Goal: Transaction & Acquisition: Purchase product/service

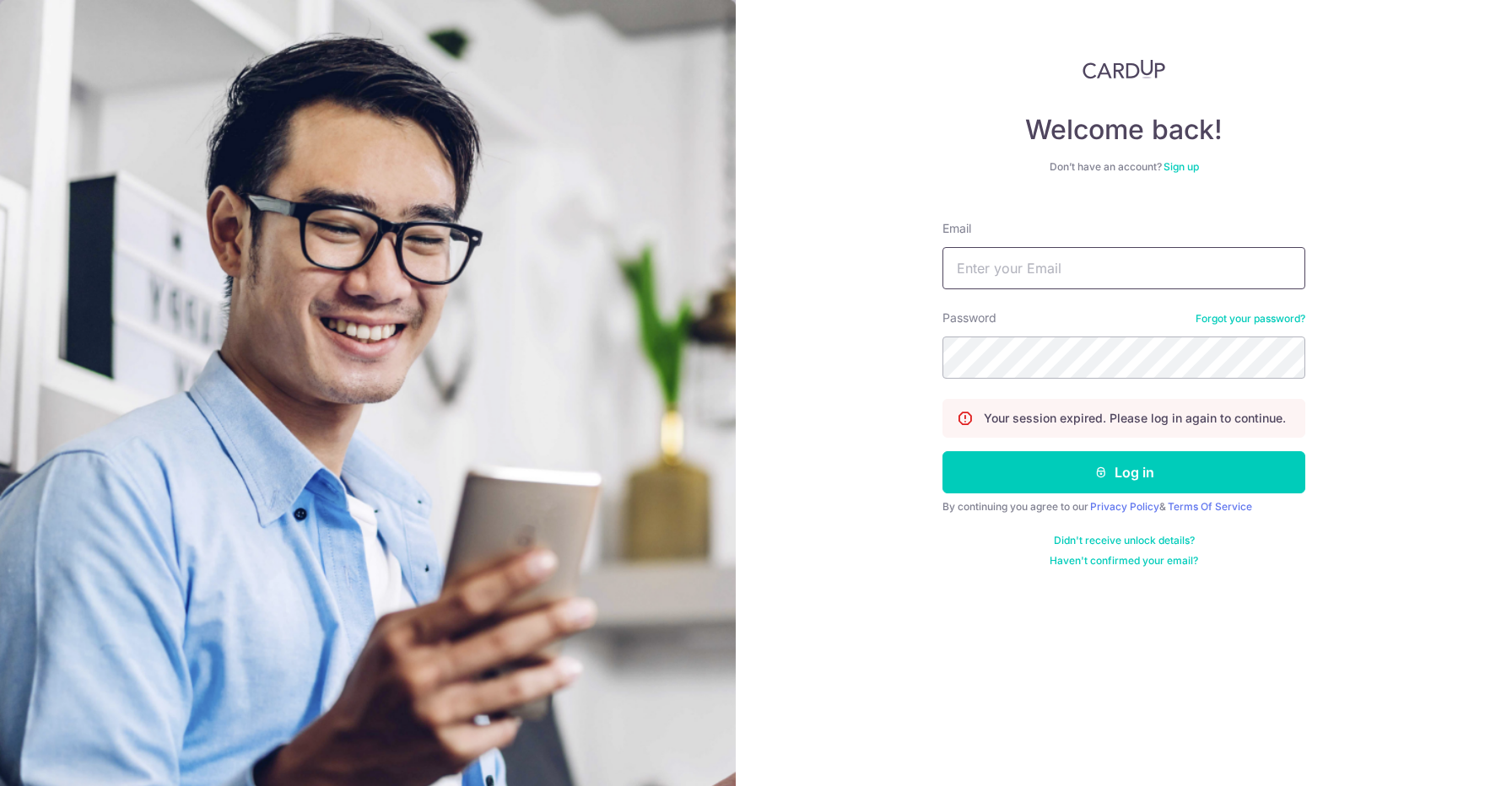
click at [1062, 280] on input "Email" at bounding box center [1124, 269] width 363 height 42
type input "tyzhing@gmail.com"
click at [943, 452] on button "Log in" at bounding box center [1124, 473] width 363 height 42
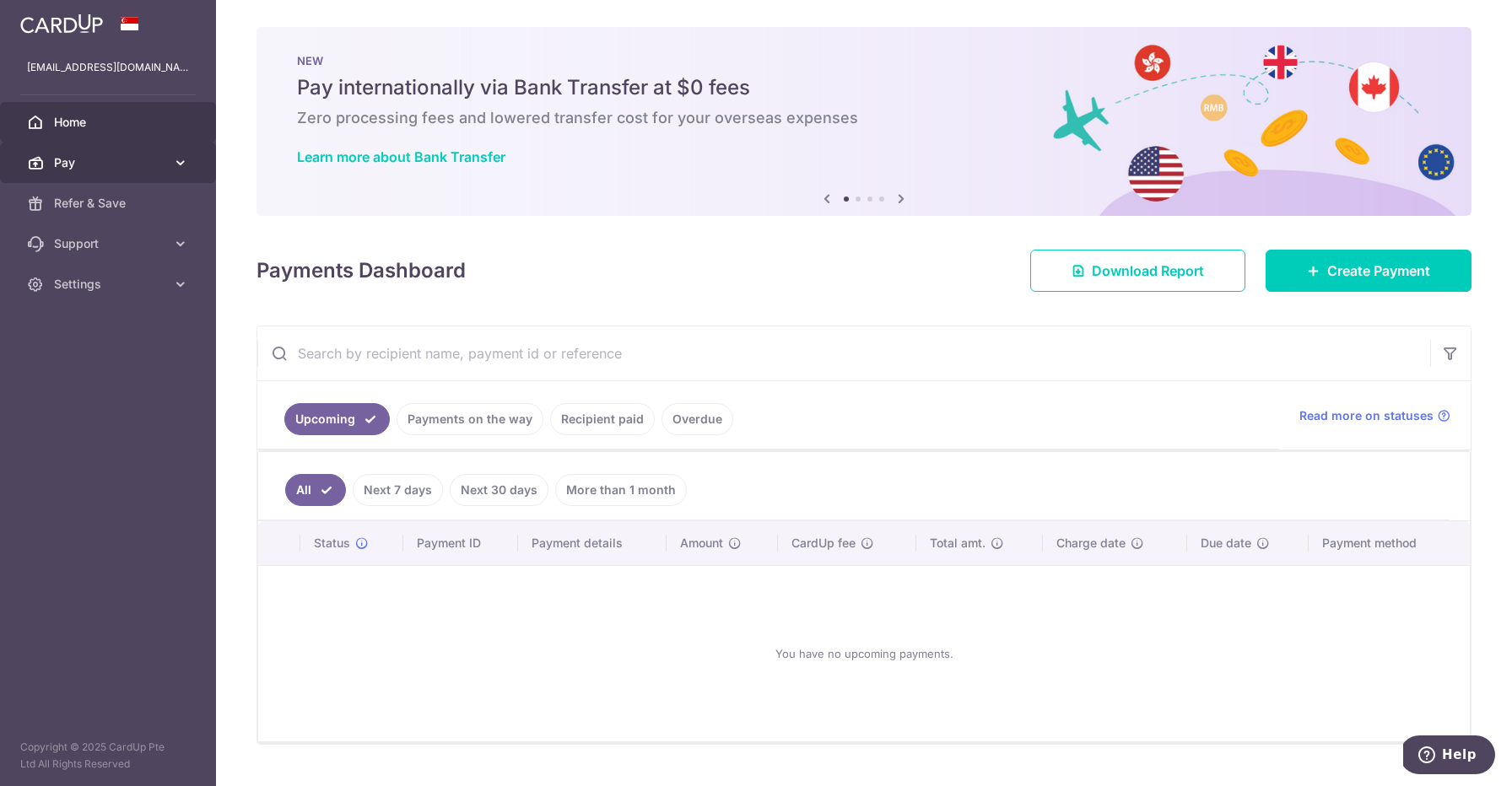
click at [119, 174] on link "Pay" at bounding box center [108, 163] width 216 height 40
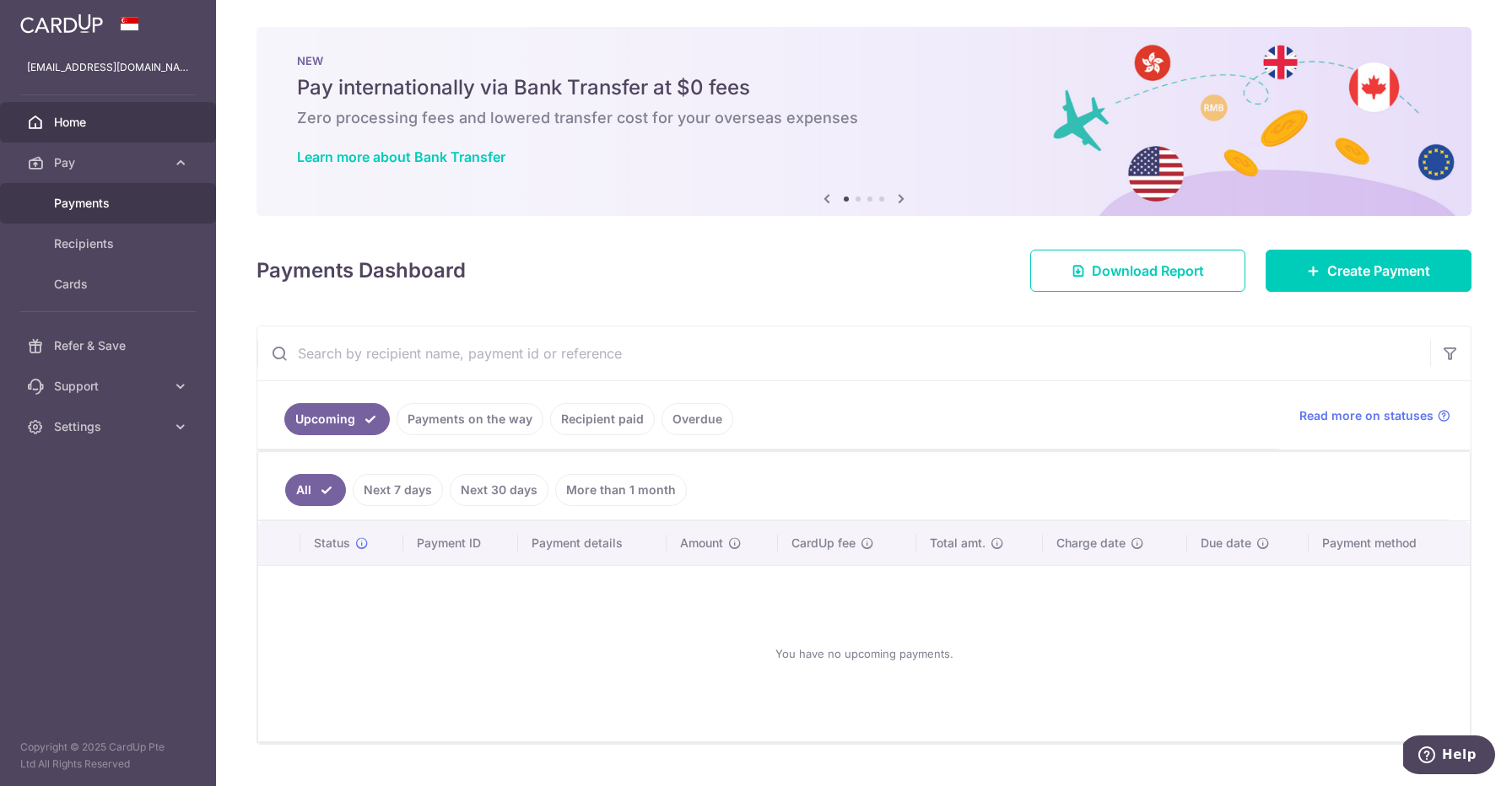
click at [112, 214] on link "Payments" at bounding box center [108, 203] width 216 height 40
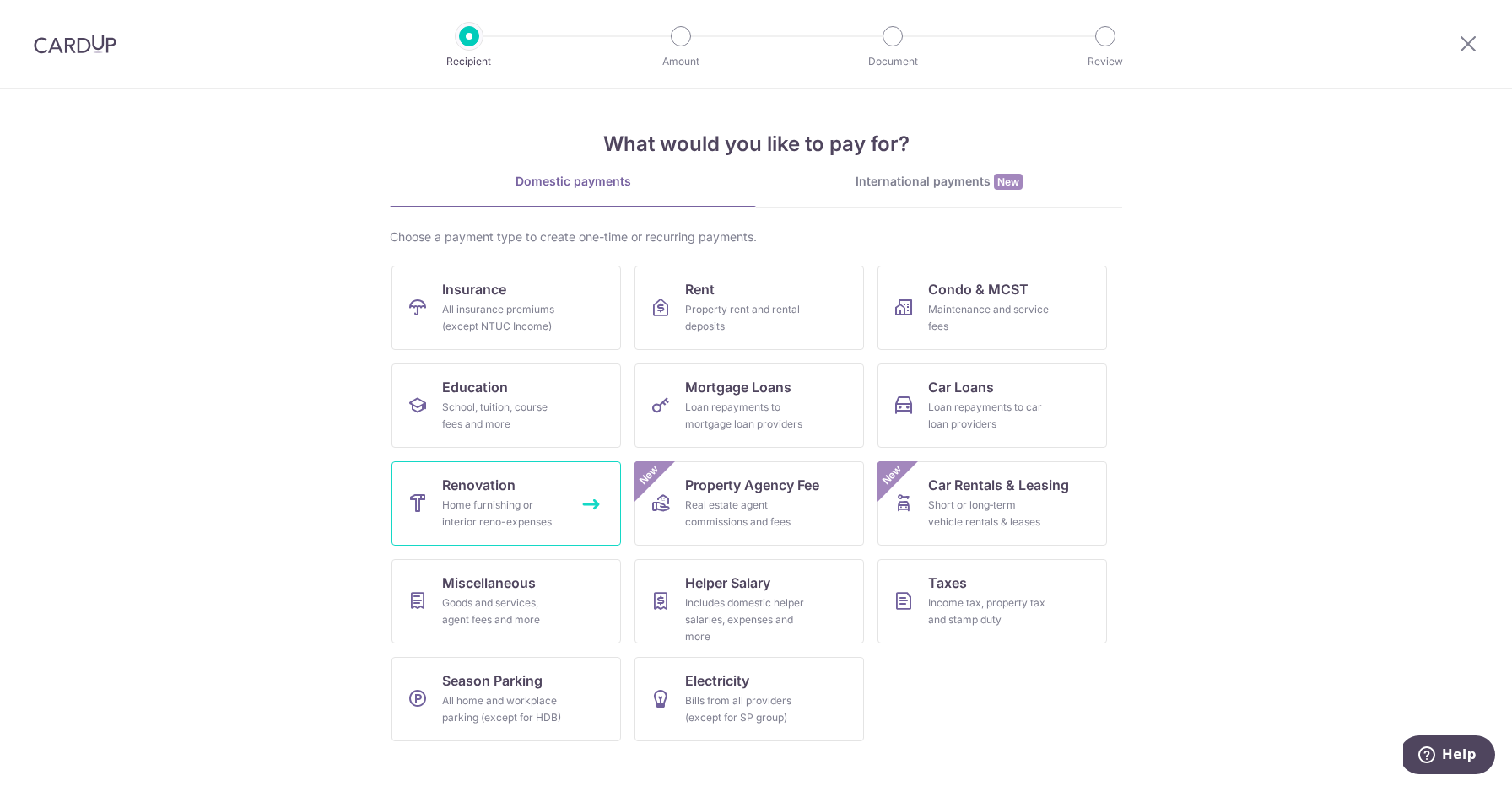
click at [532, 531] on link "Renovation Home furnishing or interior reno-expenses" at bounding box center [506, 504] width 229 height 85
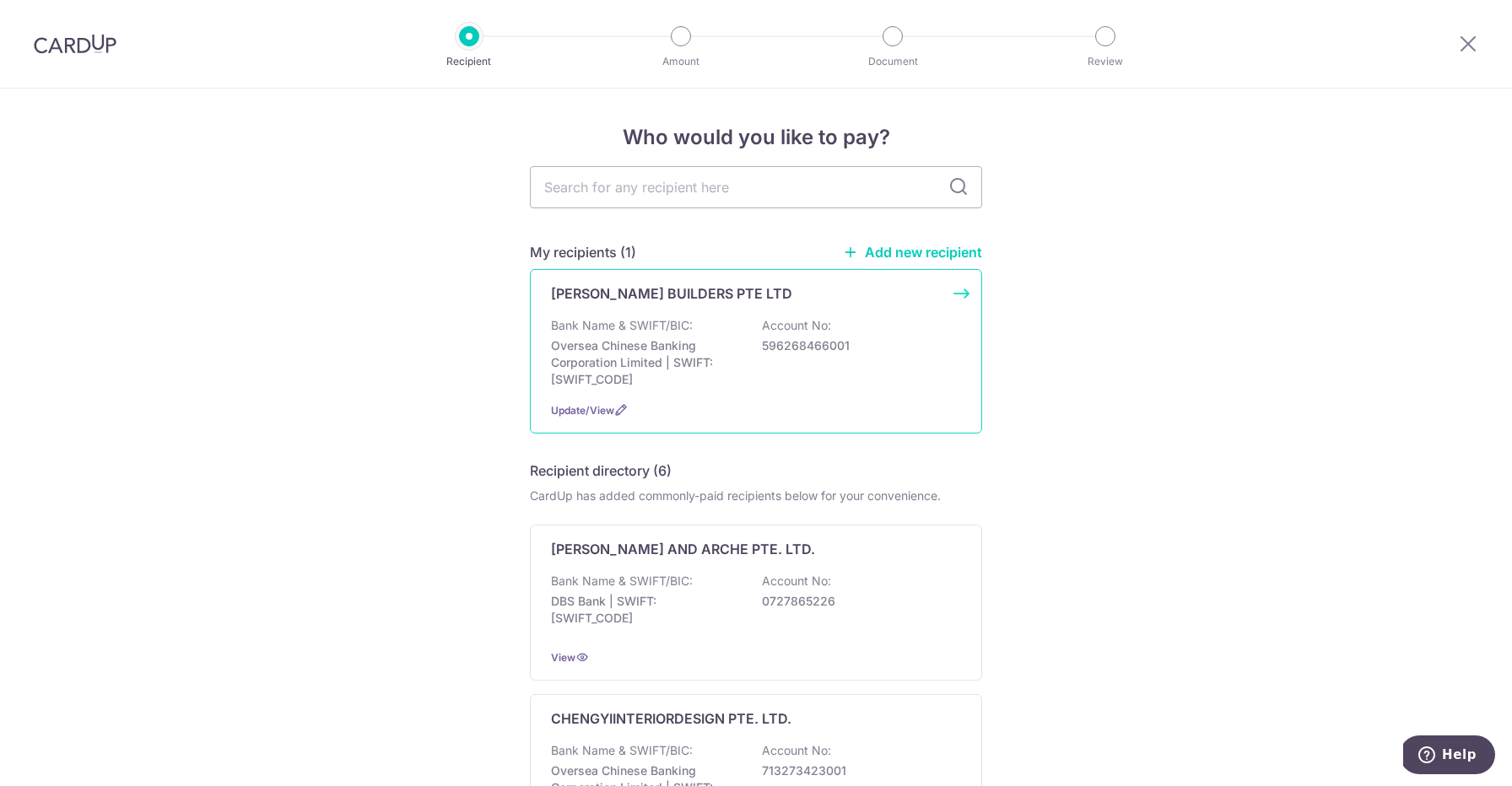
click at [732, 365] on p "Oversea Chinese Banking Corporation Limited | SWIFT: OCBCSGSGXXX" at bounding box center [645, 362] width 189 height 51
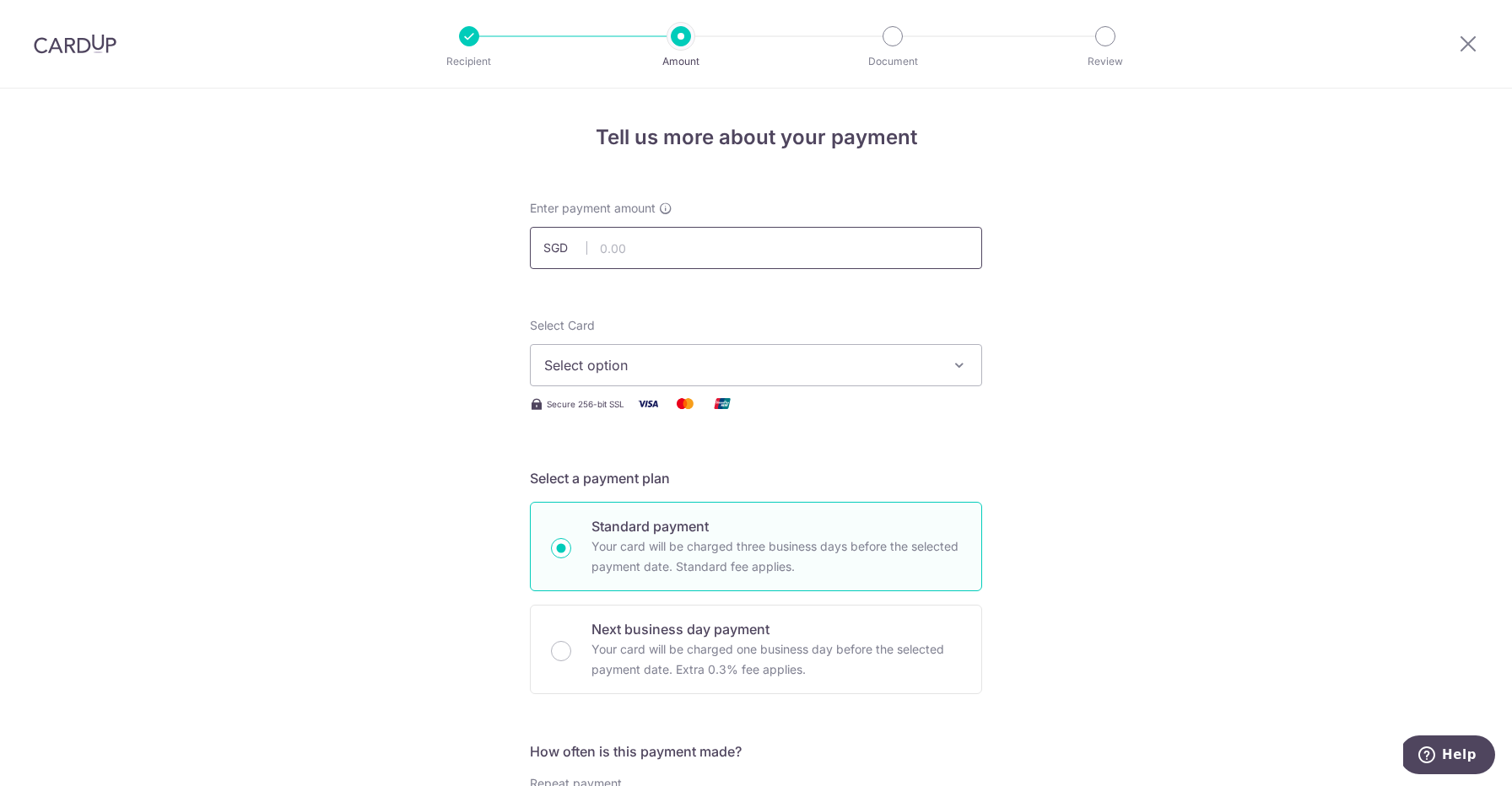
click at [746, 240] on input "text" at bounding box center [756, 249] width 453 height 42
type input "2,875.50"
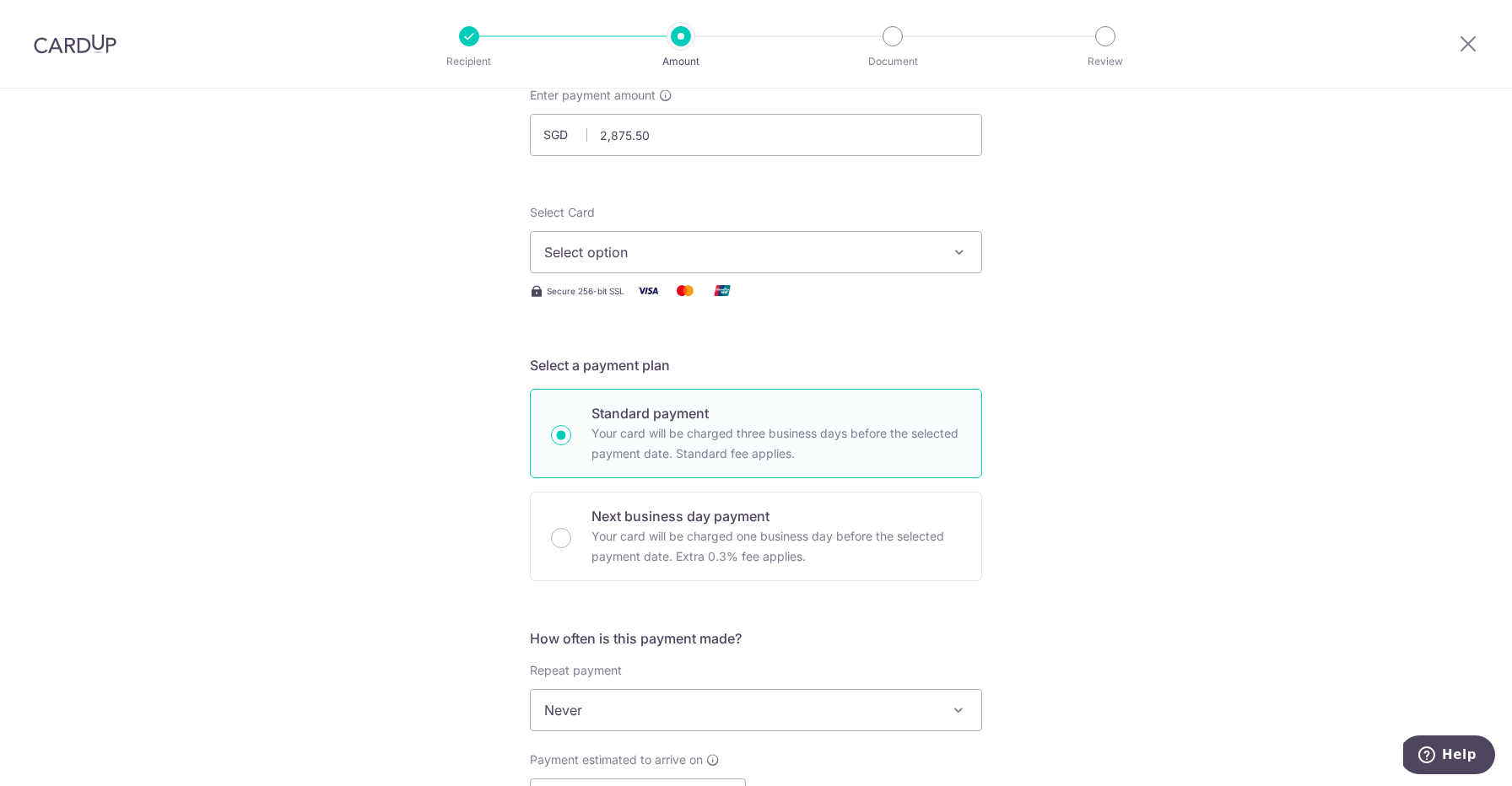
scroll to position [114, 0]
click at [730, 240] on button "Select option" at bounding box center [756, 251] width 453 height 42
click at [665, 358] on link "**** 0084" at bounding box center [756, 372] width 451 height 40
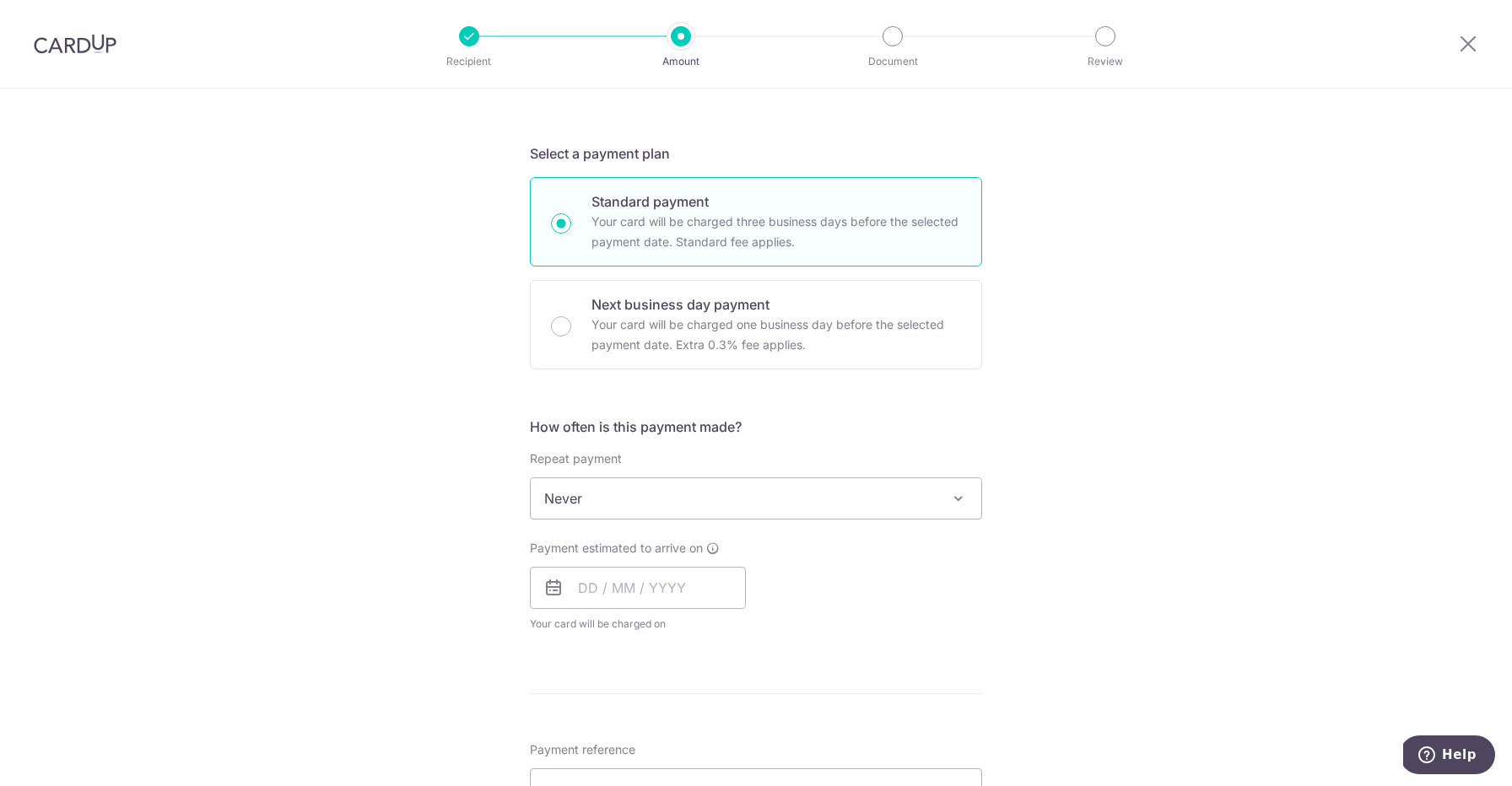
scroll to position [350, 0]
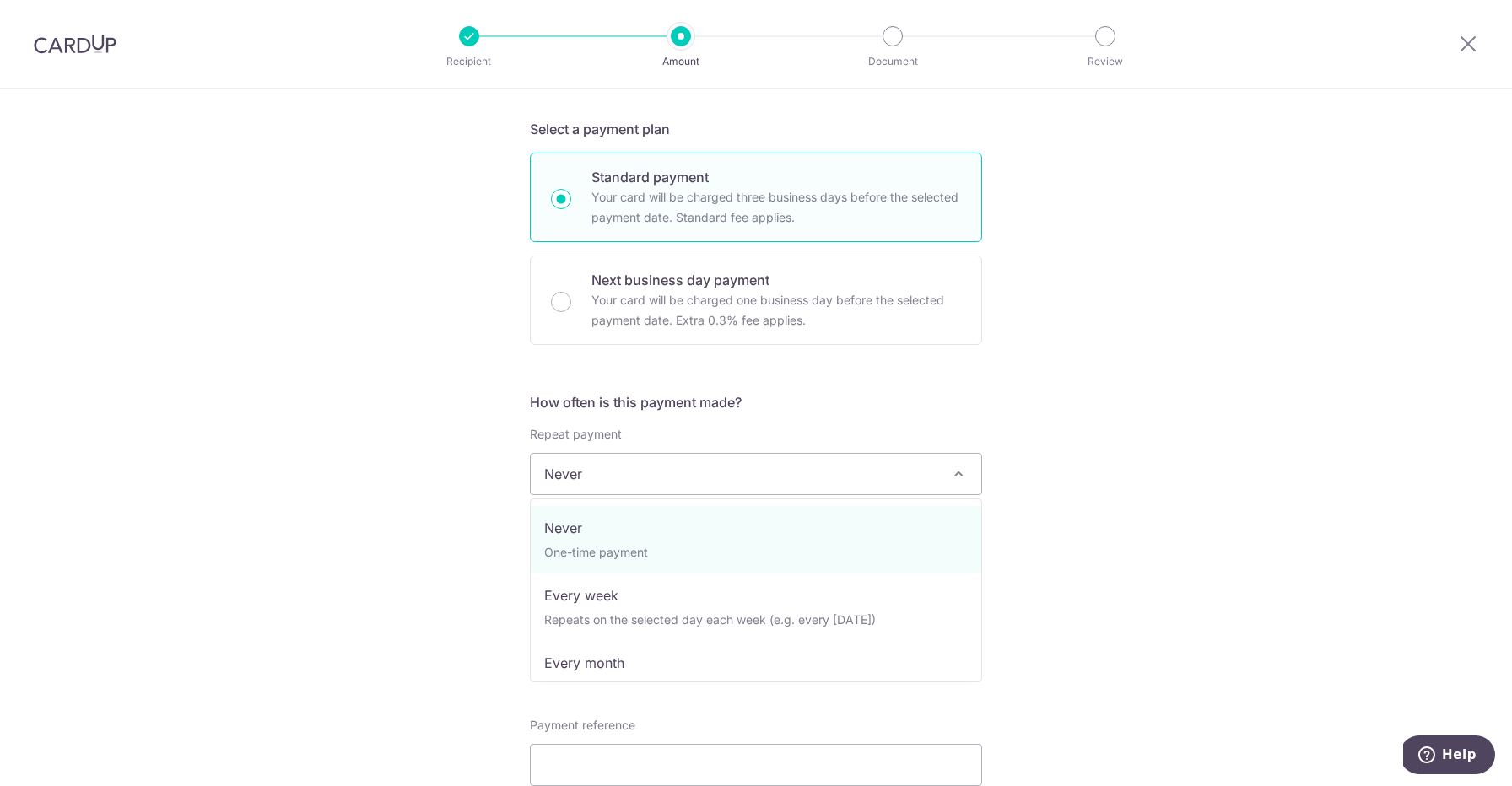
click at [881, 480] on span "Never" at bounding box center [756, 474] width 451 height 40
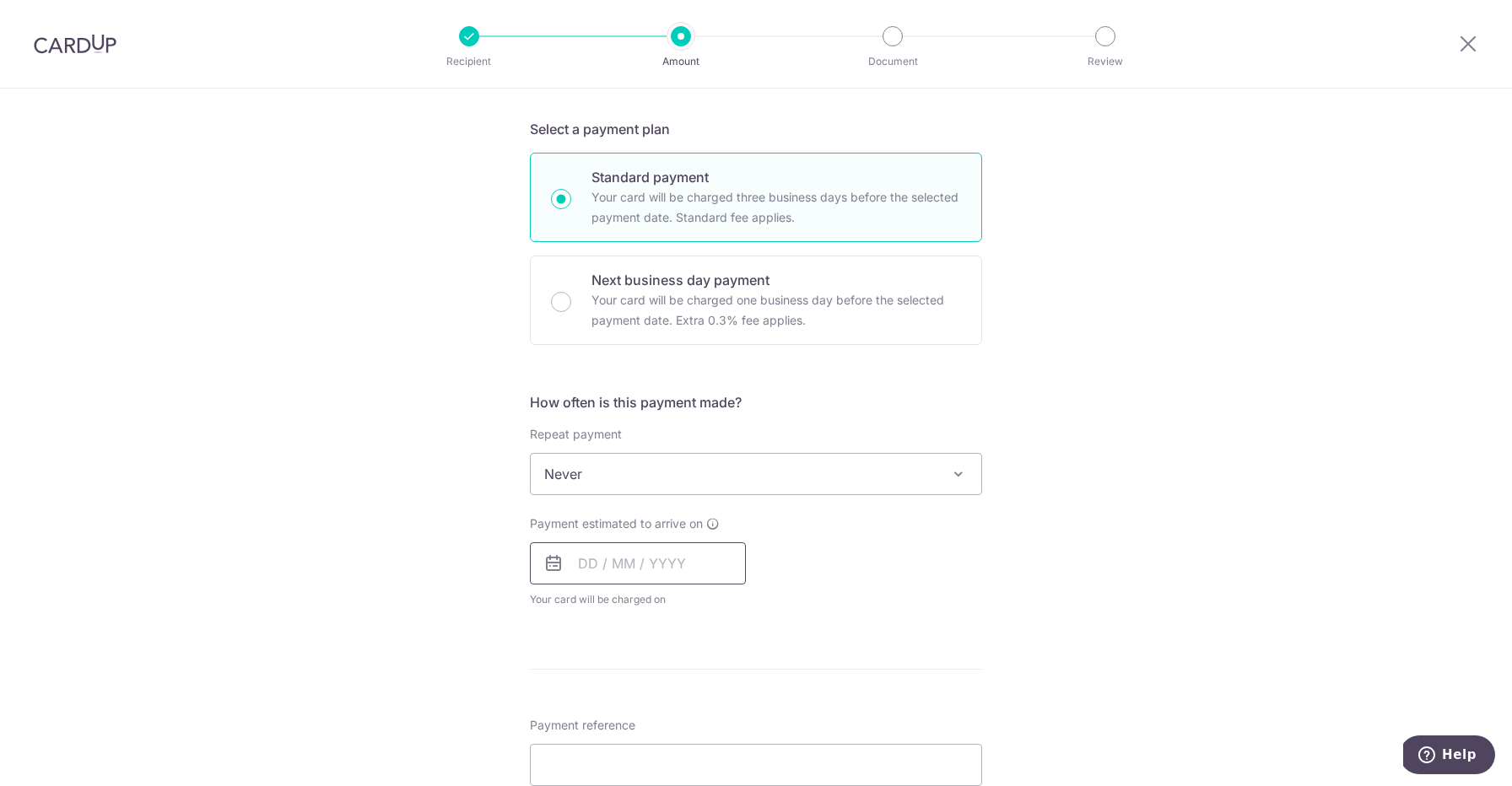
click at [628, 575] on input "text" at bounding box center [638, 563] width 216 height 42
click at [745, 687] on link "3" at bounding box center [733, 684] width 27 height 27
type input "03/10/2025"
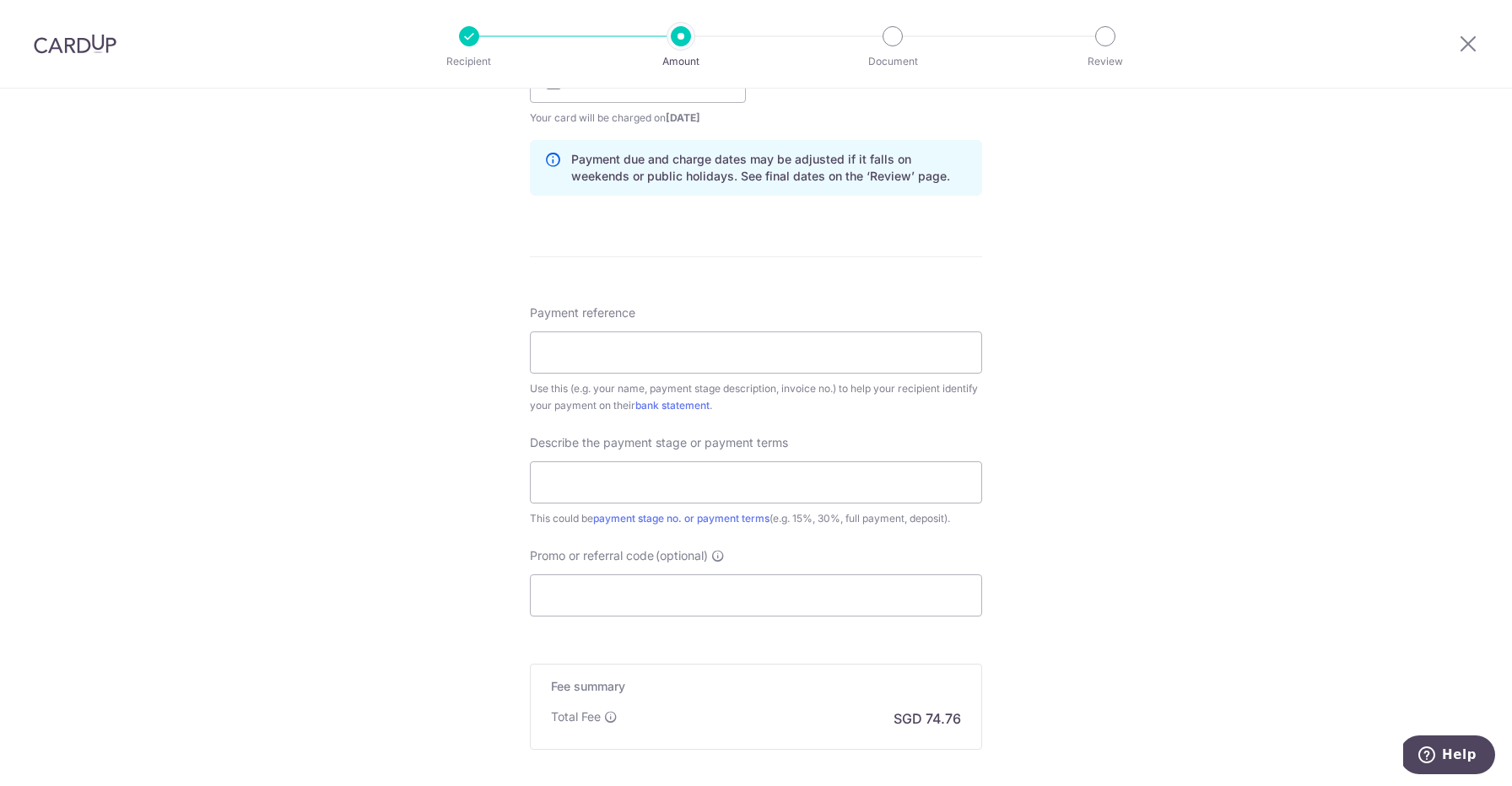
scroll to position [843, 0]
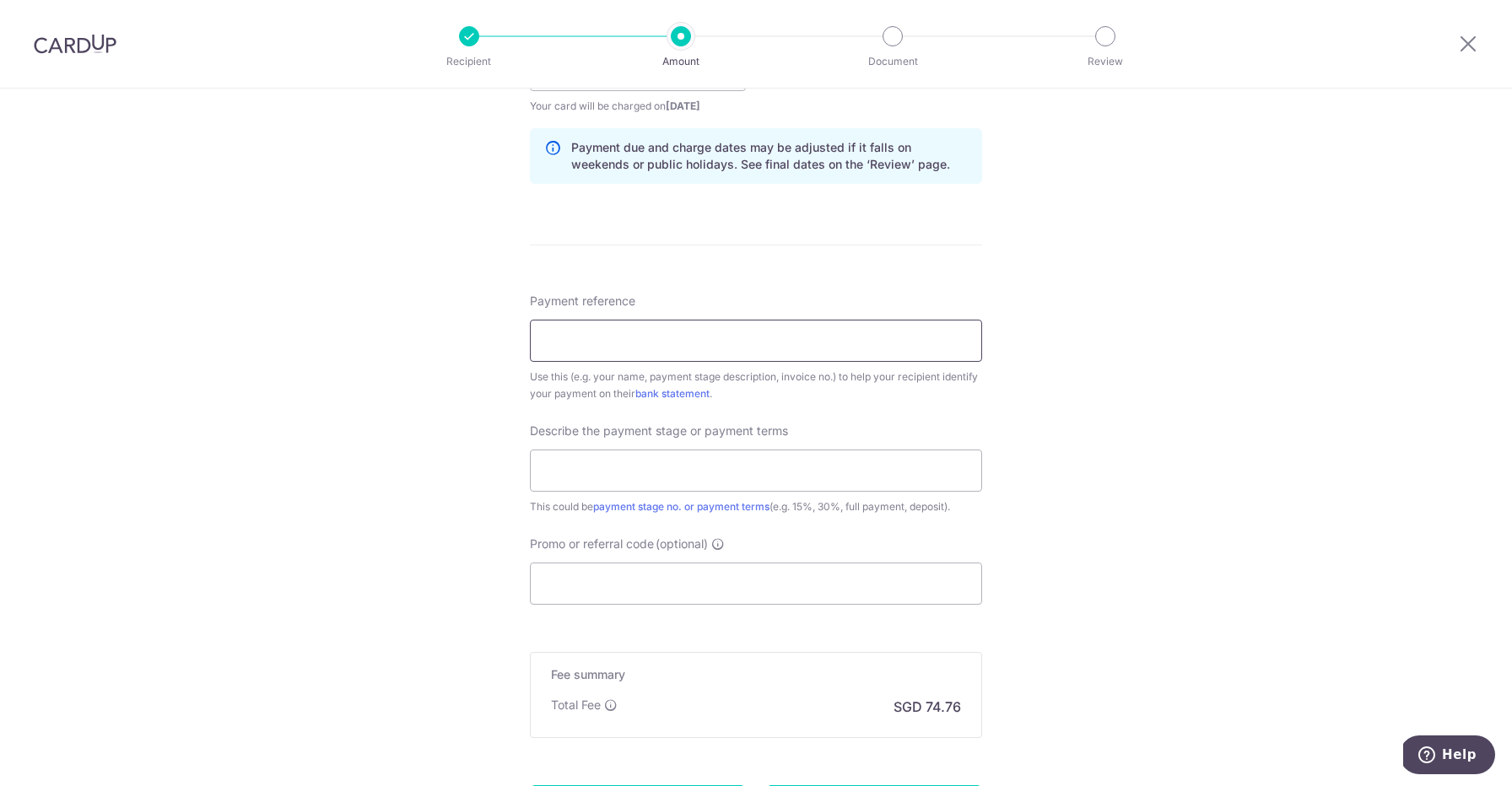
click at [673, 347] on input "Payment reference" at bounding box center [756, 341] width 453 height 42
type input "AIG/CO/20250058 15.09.25"
click at [770, 461] on input "text" at bounding box center [756, 471] width 453 height 42
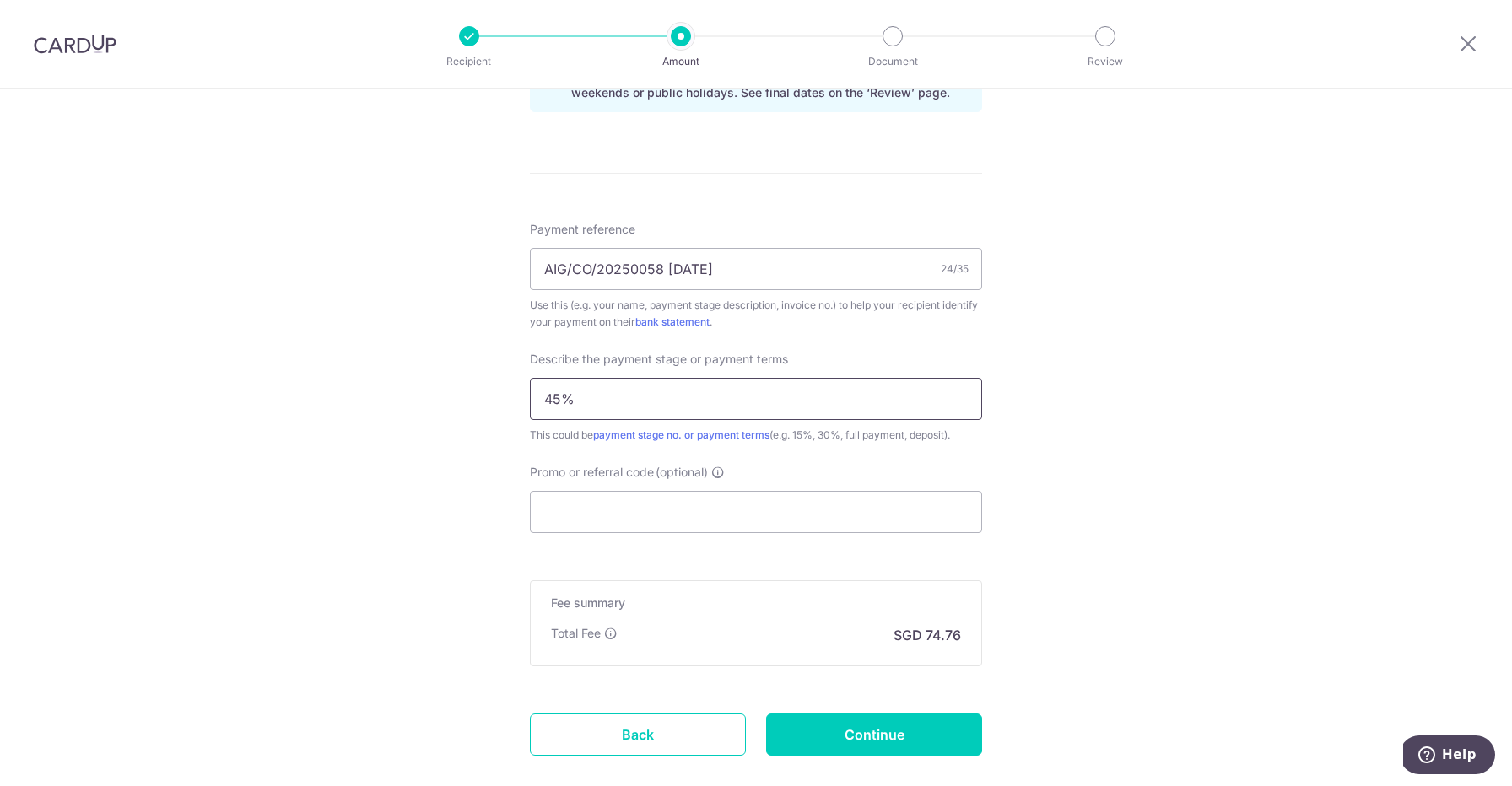
scroll to position [916, 0]
type input "45%"
click at [904, 515] on input "Promo or referral code (optional)" at bounding box center [756, 511] width 453 height 42
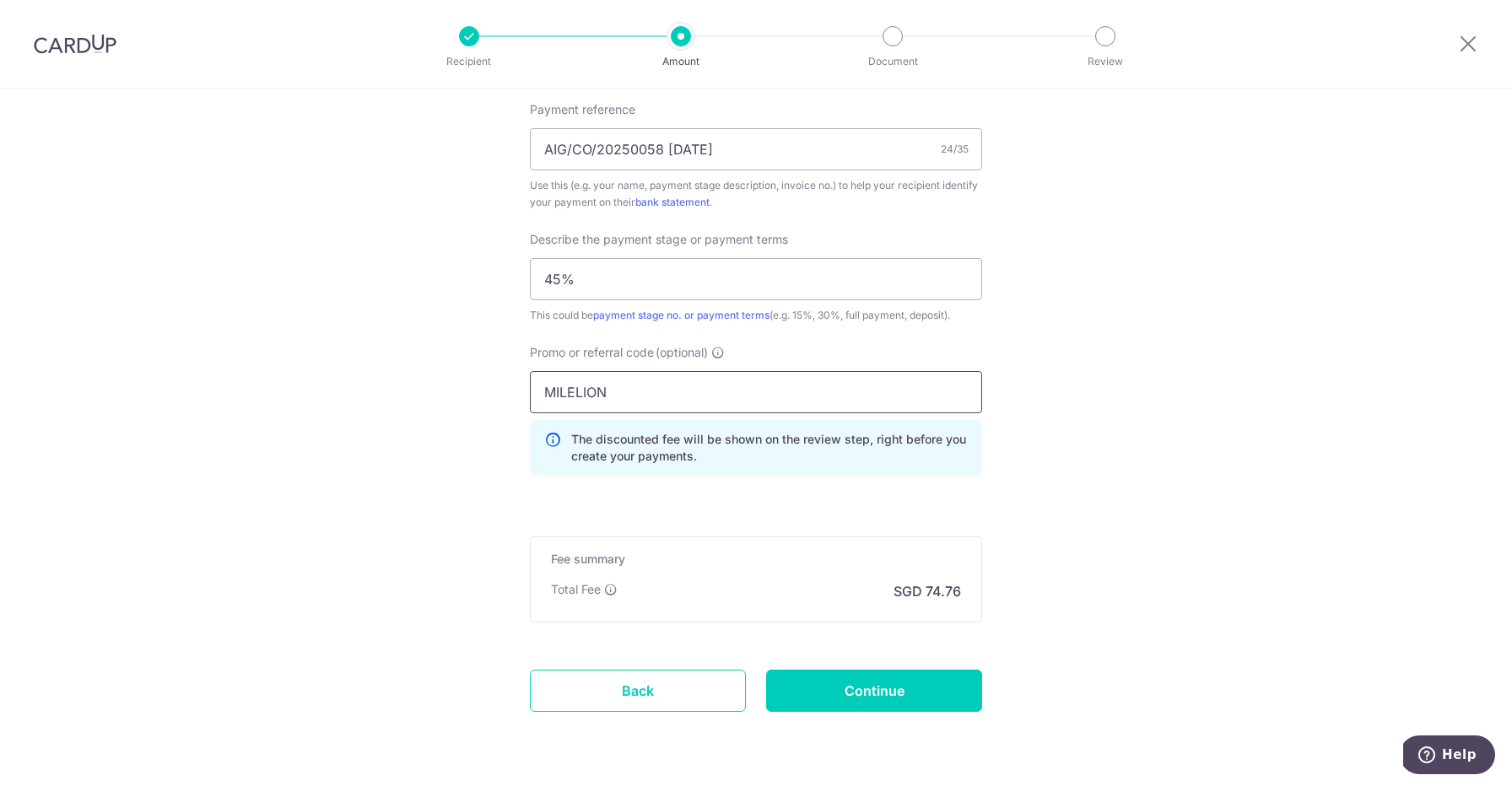
scroll to position [1036, 0]
type input "MILELION"
click at [882, 693] on input "Continue" at bounding box center [873, 690] width 216 height 42
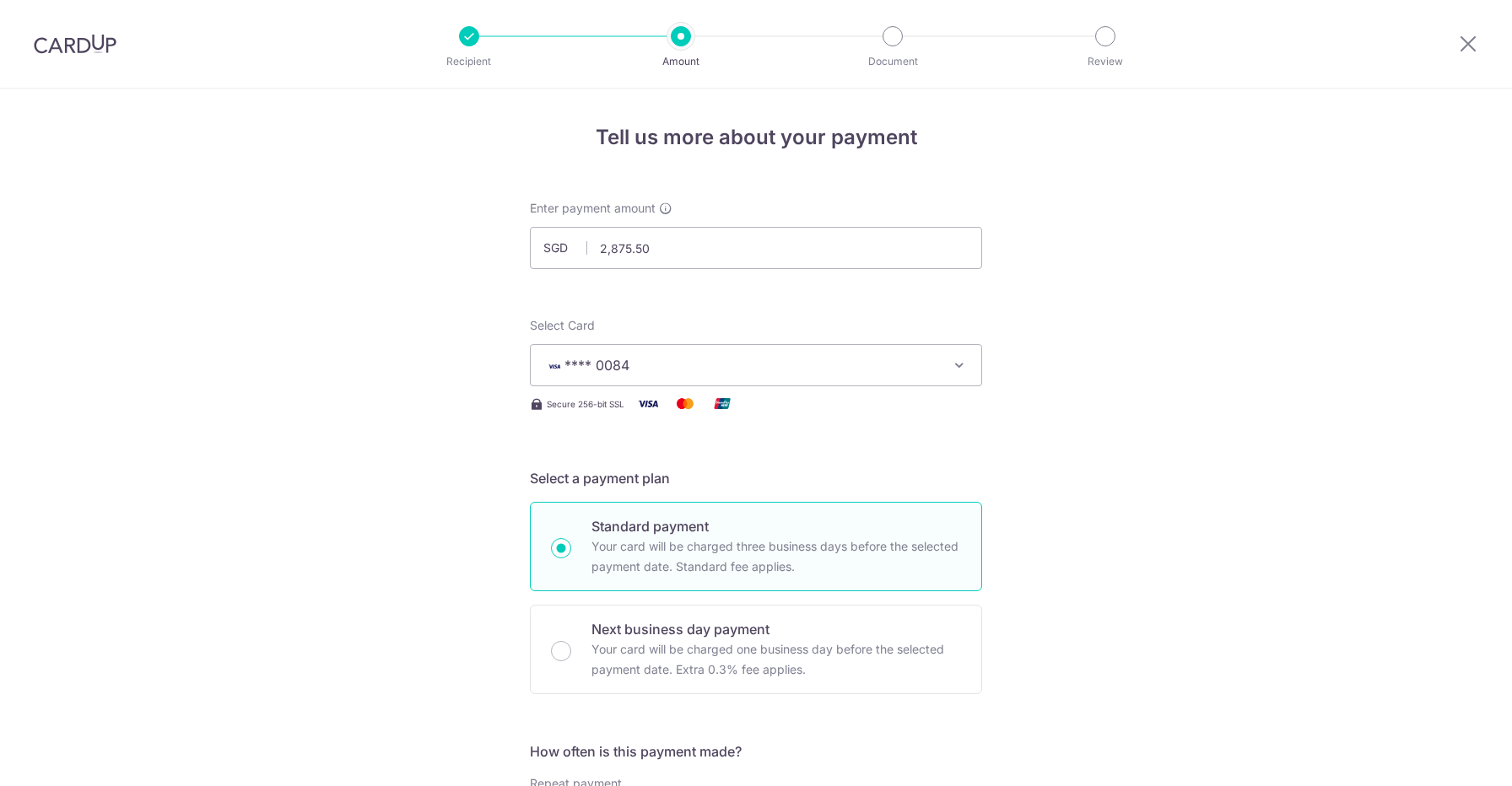
scroll to position [1123, 0]
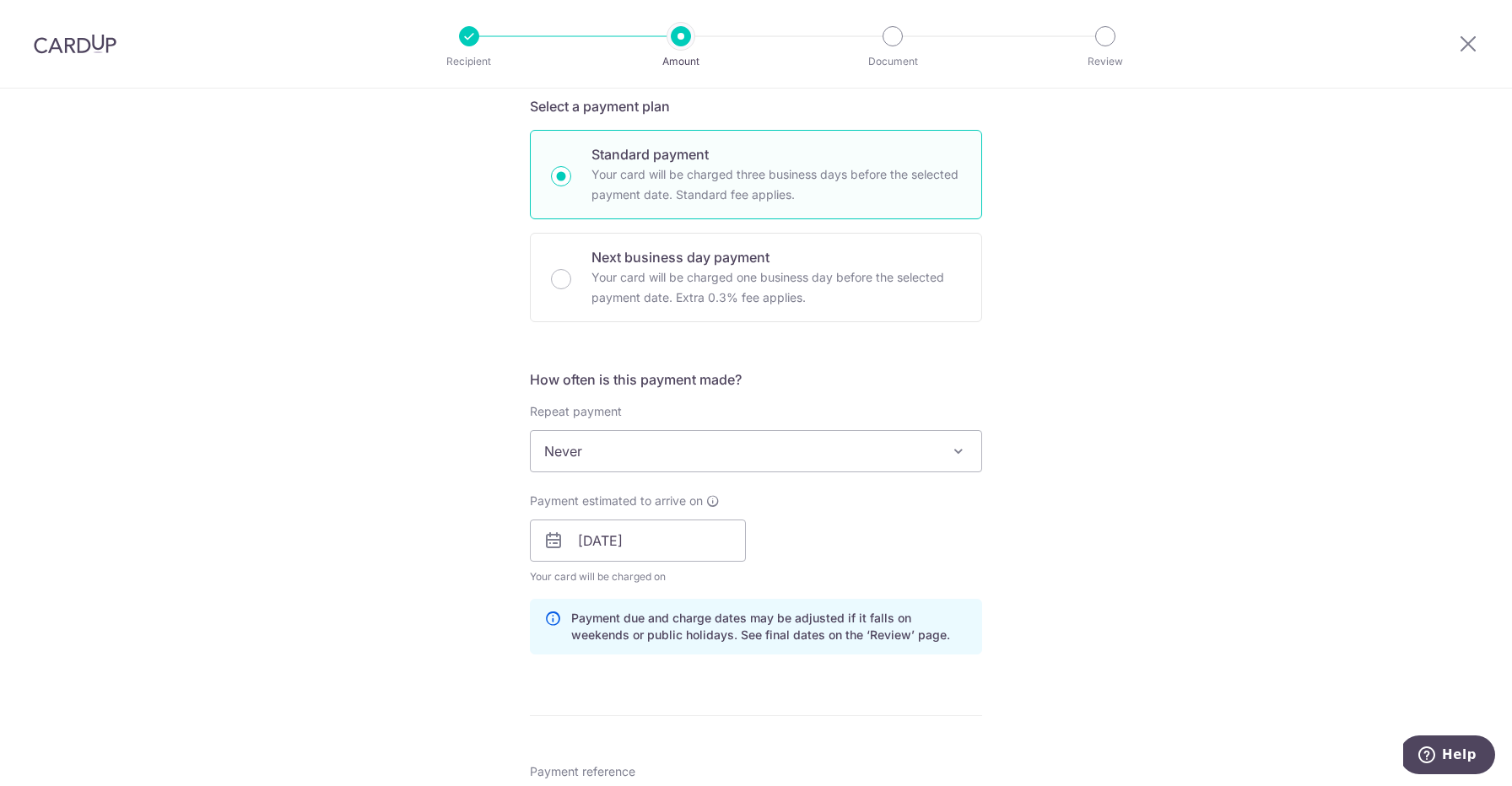
scroll to position [0, 0]
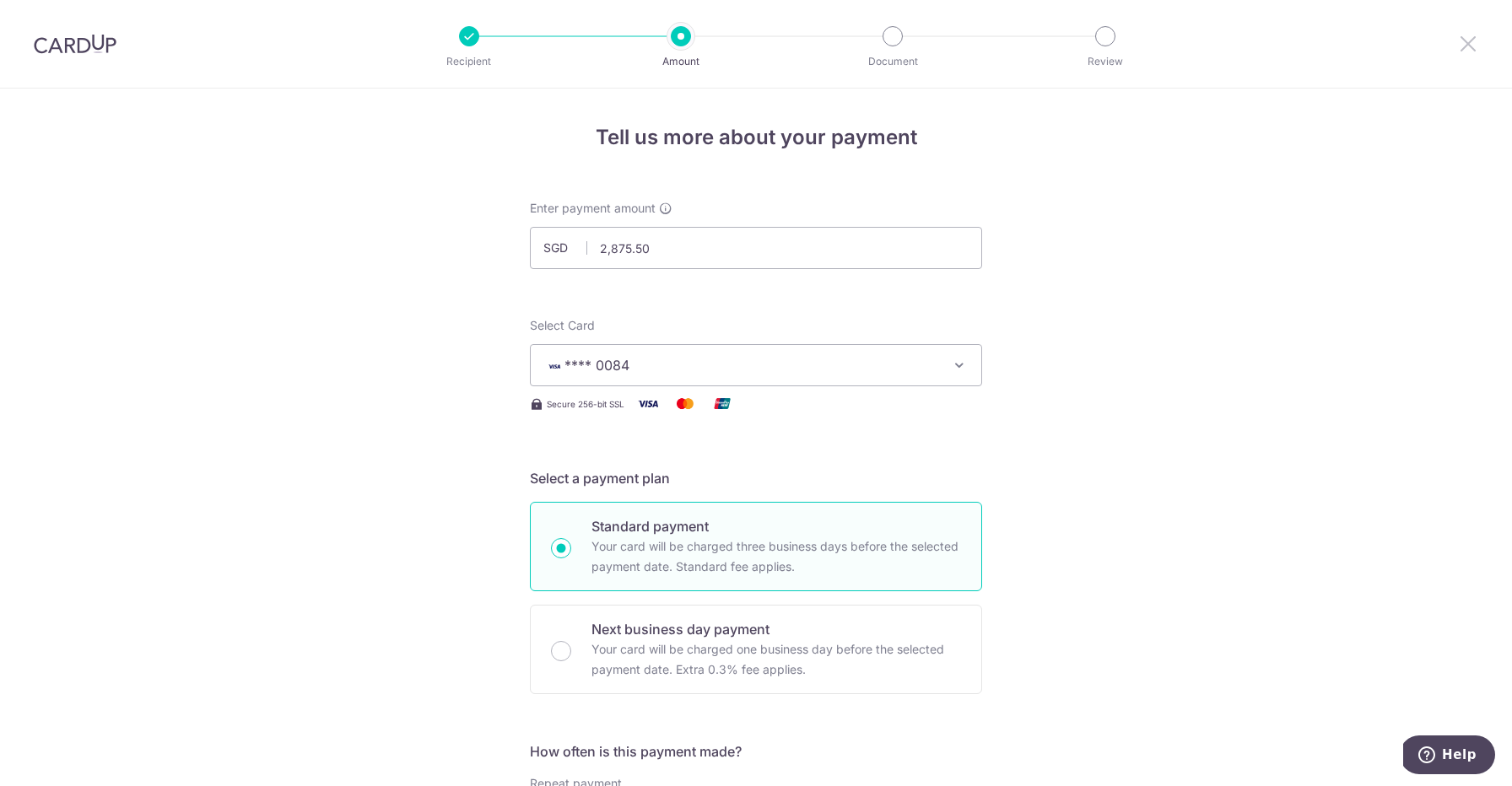
click at [1460, 49] on icon at bounding box center [1468, 43] width 20 height 21
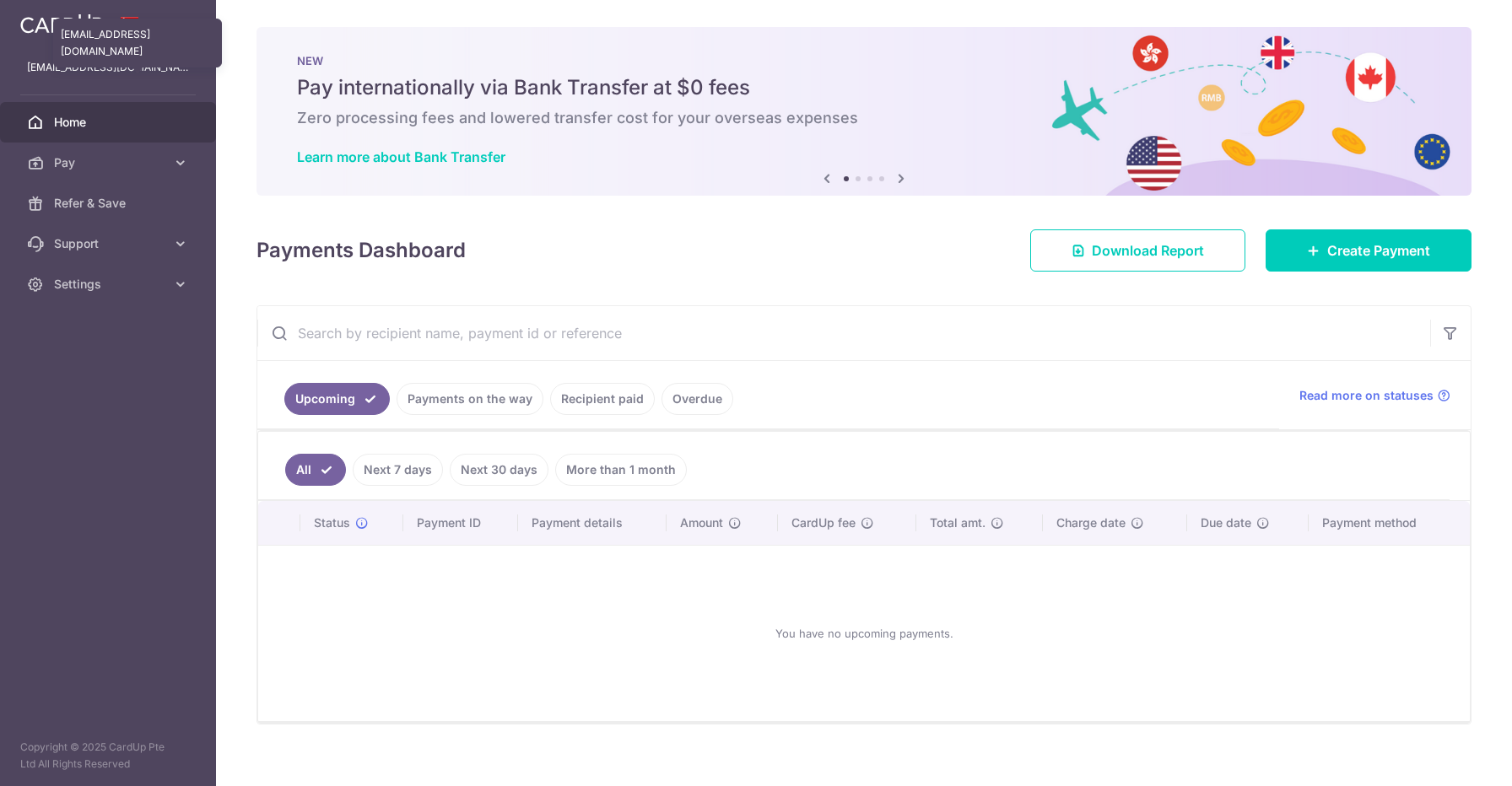
click at [99, 62] on p "tyzhing@gmail.com" at bounding box center [108, 67] width 162 height 17
click at [100, 28] on img at bounding box center [62, 23] width 83 height 20
click at [106, 298] on link "Settings" at bounding box center [108, 284] width 216 height 40
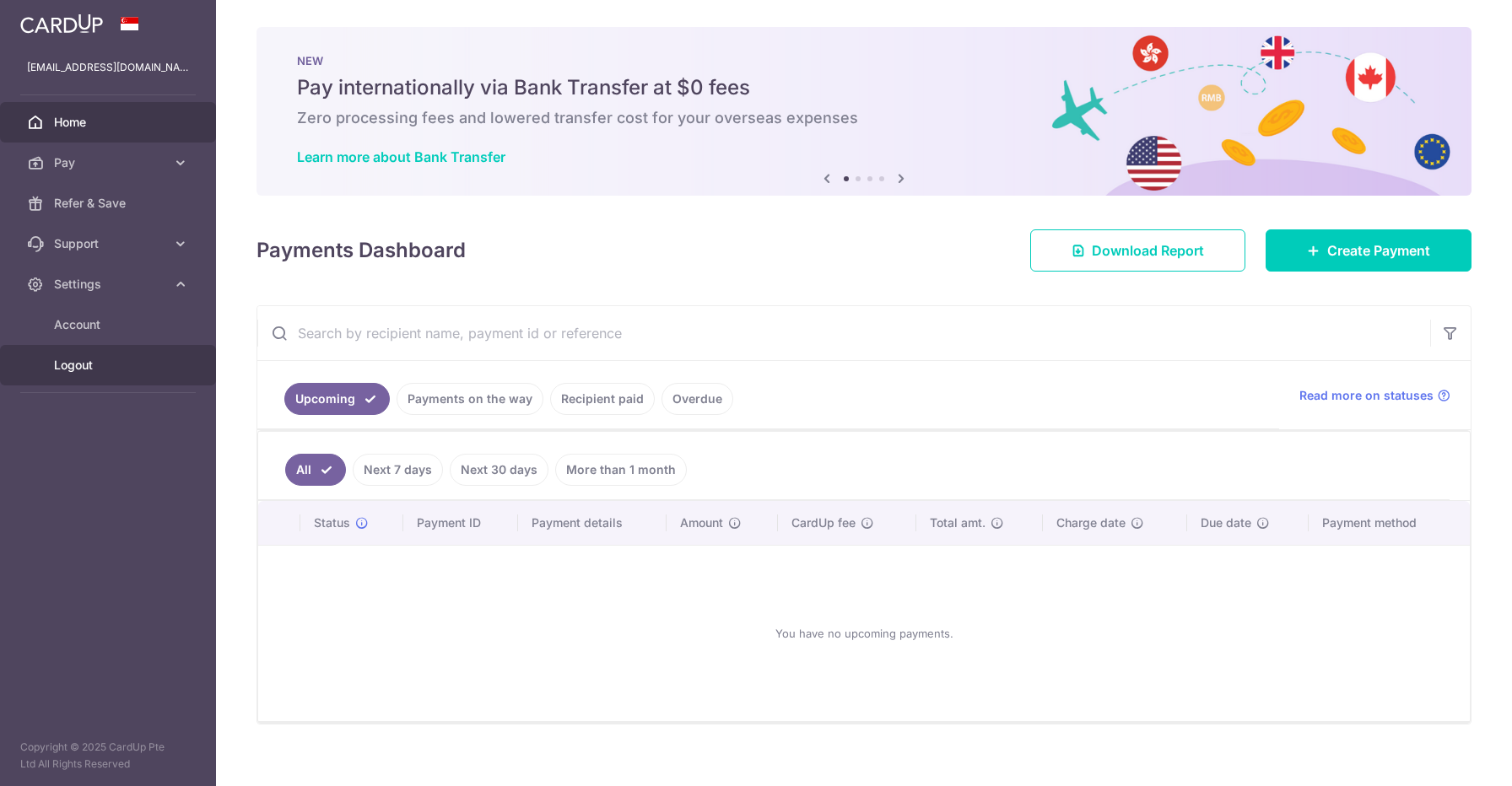
click at [80, 371] on span "Logout" at bounding box center [110, 366] width 112 height 17
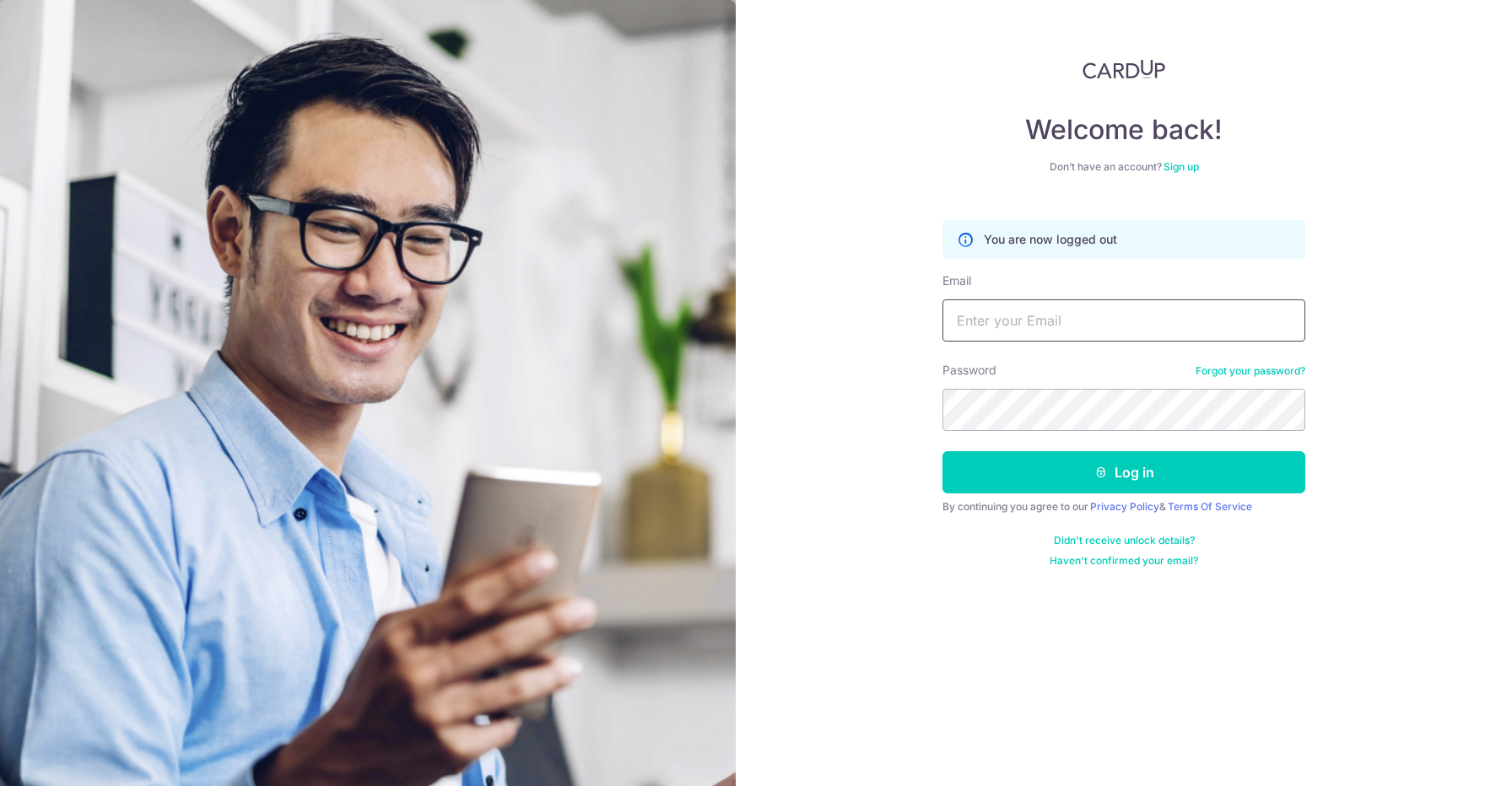
click at [970, 312] on input "Email" at bounding box center [1124, 321] width 363 height 42
type input "[EMAIL_ADDRESS][DOMAIN_NAME]"
click at [943, 452] on button "Log in" at bounding box center [1124, 473] width 363 height 42
